Goal: Task Accomplishment & Management: Use online tool/utility

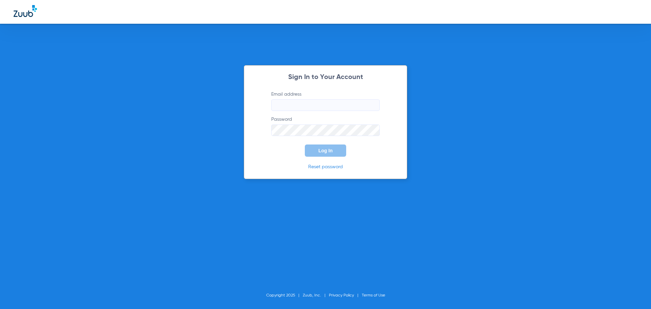
type input "[EMAIL_ADDRESS][DOMAIN_NAME]"
click at [328, 146] on button "Log In" at bounding box center [325, 150] width 41 height 12
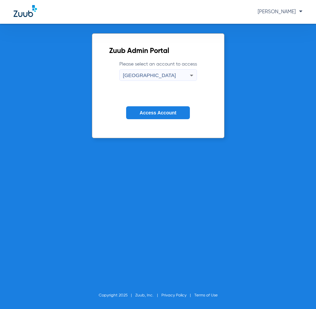
click at [159, 114] on span "Access Account" at bounding box center [158, 112] width 37 height 5
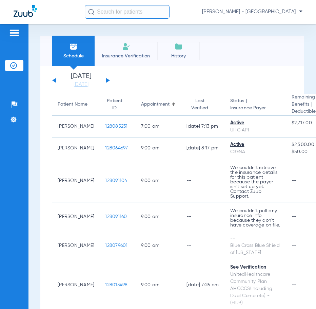
click at [137, 10] on input "text" at bounding box center [127, 12] width 85 height 14
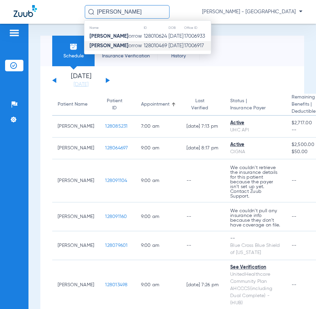
type input "[PERSON_NAME]"
click at [170, 45] on td "[DATE]" at bounding box center [176, 45] width 16 height 9
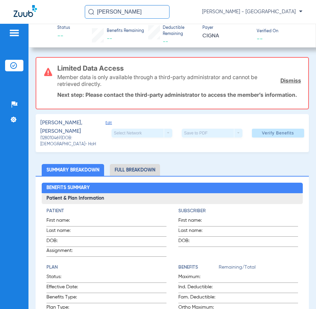
click at [280, 78] on link "Dismiss" at bounding box center [290, 80] width 21 height 7
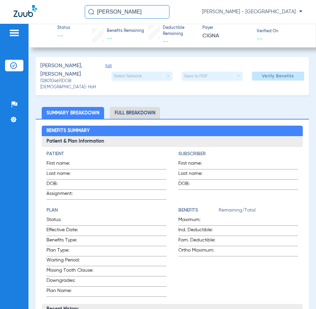
click at [105, 67] on span "Edit" at bounding box center [108, 70] width 6 height 15
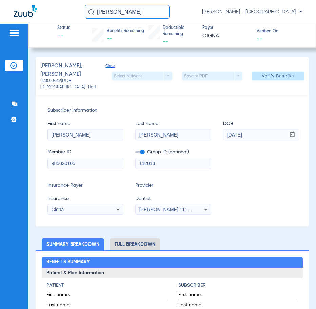
click at [135, 16] on input "[PERSON_NAME]" at bounding box center [127, 12] width 85 height 14
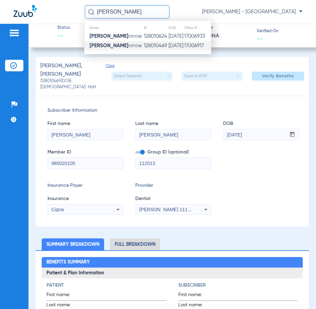
click at [141, 11] on input "[PERSON_NAME]" at bounding box center [127, 12] width 85 height 14
click at [172, 45] on td "[DATE]" at bounding box center [176, 45] width 16 height 9
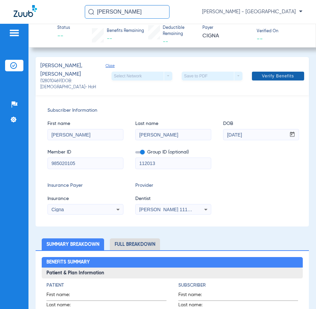
click at [269, 73] on span "Verify Benefits" at bounding box center [278, 75] width 32 height 5
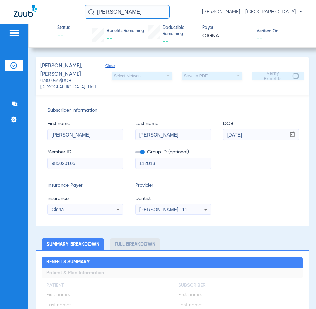
click at [105, 64] on span "Close" at bounding box center [108, 70] width 6 height 15
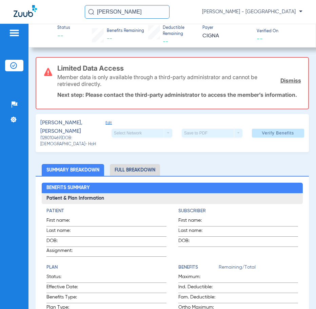
click at [282, 81] on link "Dismiss" at bounding box center [290, 80] width 21 height 7
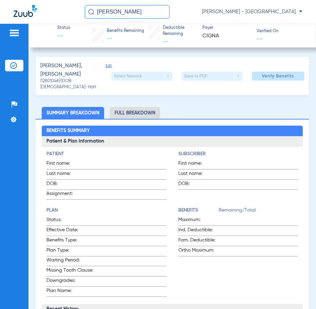
drag, startPoint x: 131, startPoint y: 15, endPoint x: -70, endPoint y: 42, distance: 202.9
click at [0, 42] on html "yajeeda m [PERSON_NAME] - South Tucson Patients Insurance Verification Setup He…" at bounding box center [158, 154] width 316 height 309
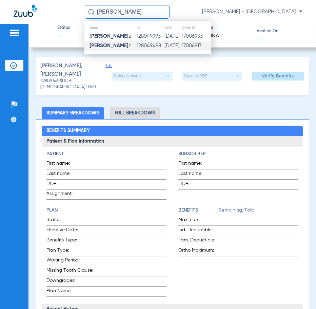
type input "[PERSON_NAME]"
drag, startPoint x: 162, startPoint y: 49, endPoint x: 162, endPoint y: 45, distance: 3.8
click at [164, 49] on td "[DATE]" at bounding box center [172, 45] width 17 height 9
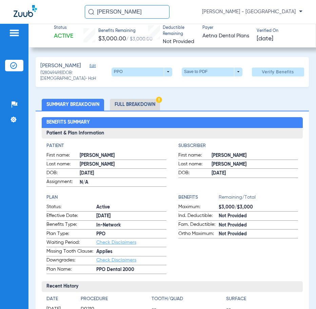
drag, startPoint x: 139, startPoint y: 12, endPoint x: 58, endPoint y: 12, distance: 80.7
click at [59, 12] on div "[PERSON_NAME] CASARE [PERSON_NAME] - [GEOGRAPHIC_DATA]" at bounding box center [158, 12] width 316 height 24
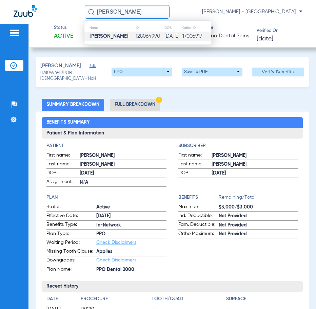
type input "[PERSON_NAME]"
click at [105, 40] on td "[PERSON_NAME]" at bounding box center [109, 36] width 51 height 9
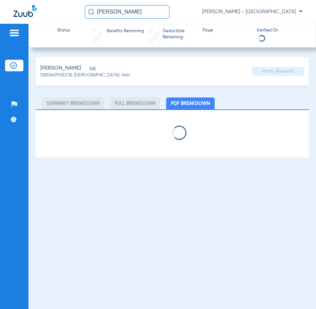
select select "page-width"
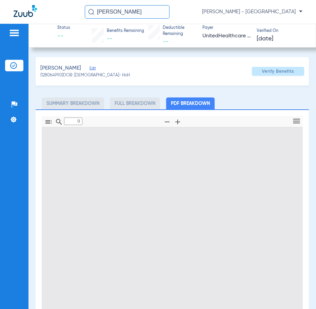
type input "1"
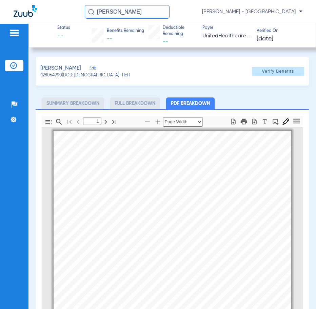
scroll to position [3, 0]
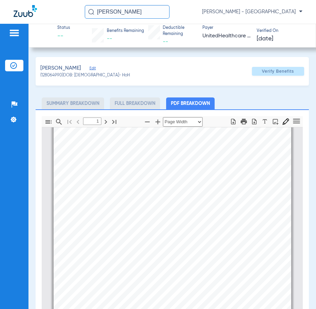
click at [41, 34] on div "Status -- Benefits Remaining -- Deductible Remaining -- Payer UnitedHealthcare …" at bounding box center [172, 36] width 288 height 24
drag, startPoint x: 141, startPoint y: 6, endPoint x: -54, endPoint y: 13, distance: 195.4
click at [0, 13] on html "[PERSON_NAME] [PERSON_NAME] - South Tucson Patients Insurance Verification Setu…" at bounding box center [158, 154] width 316 height 309
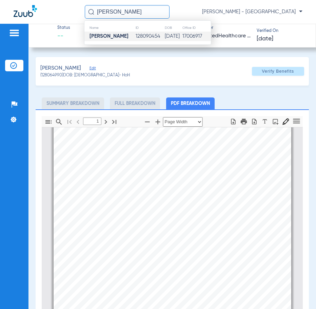
type input "[PERSON_NAME]"
click at [152, 34] on td "128090454" at bounding box center [149, 36] width 29 height 9
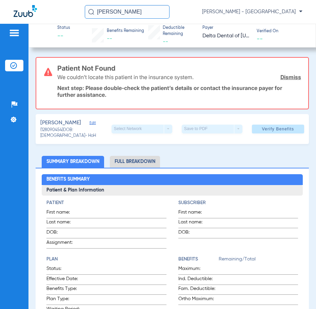
click at [298, 77] on div "Patient Not Found We couldn’t locate this patient in the insurance system. Dism…" at bounding box center [172, 83] width 273 height 52
click at [295, 75] on link "Dismiss" at bounding box center [290, 77] width 21 height 7
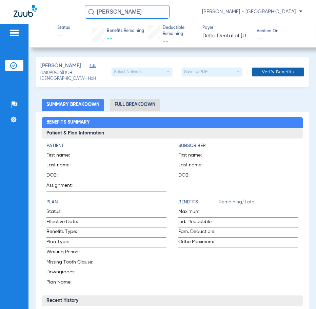
click at [279, 70] on span "Verify Benefits" at bounding box center [278, 71] width 32 height 5
